Goal: Navigation & Orientation: Find specific page/section

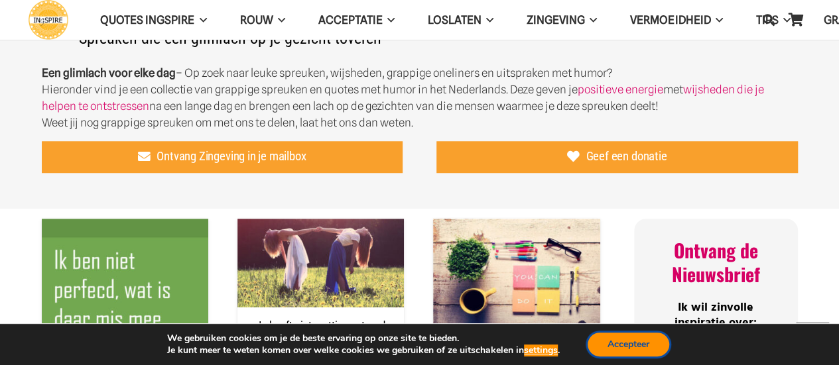
click at [632, 356] on button "Accepteer" at bounding box center [628, 345] width 82 height 24
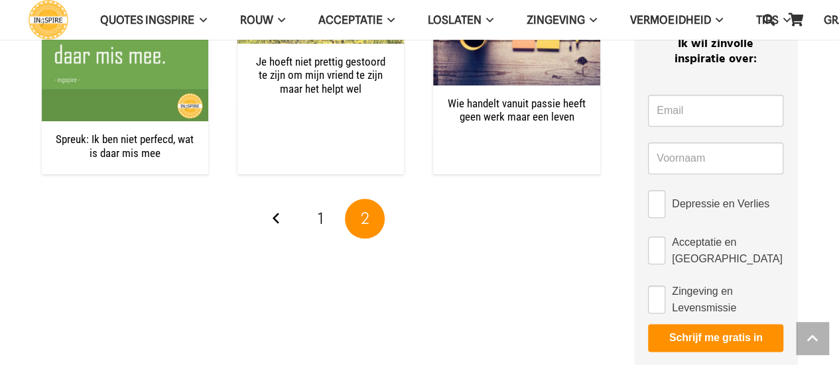
scroll to position [658, 0]
click at [325, 221] on link "1" at bounding box center [321, 218] width 40 height 40
